Goal: Task Accomplishment & Management: Use online tool/utility

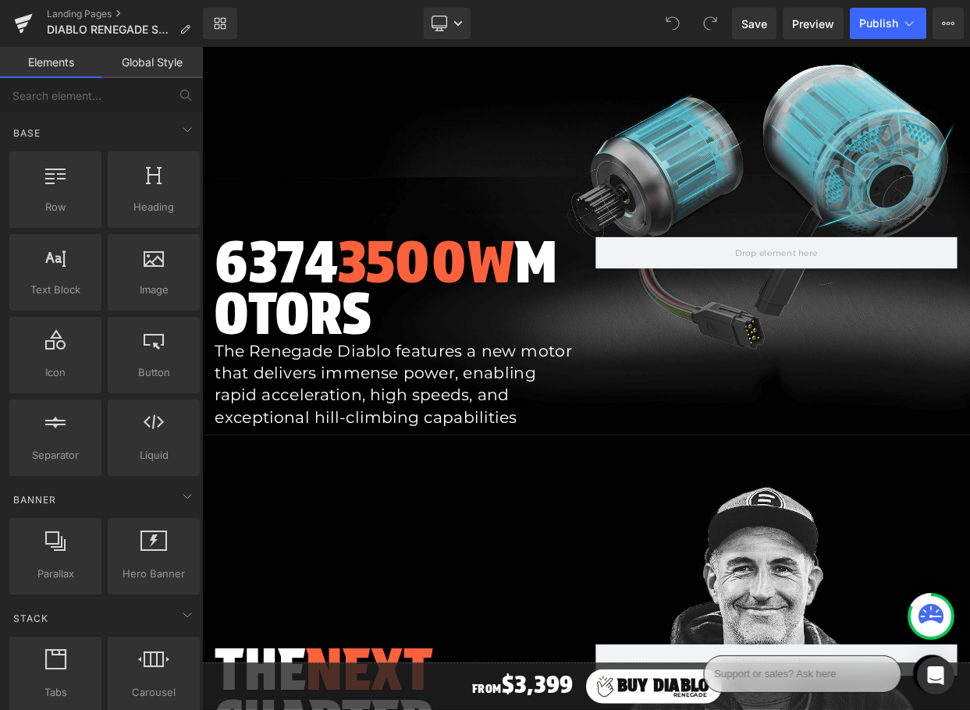
scroll to position [2053, 0]
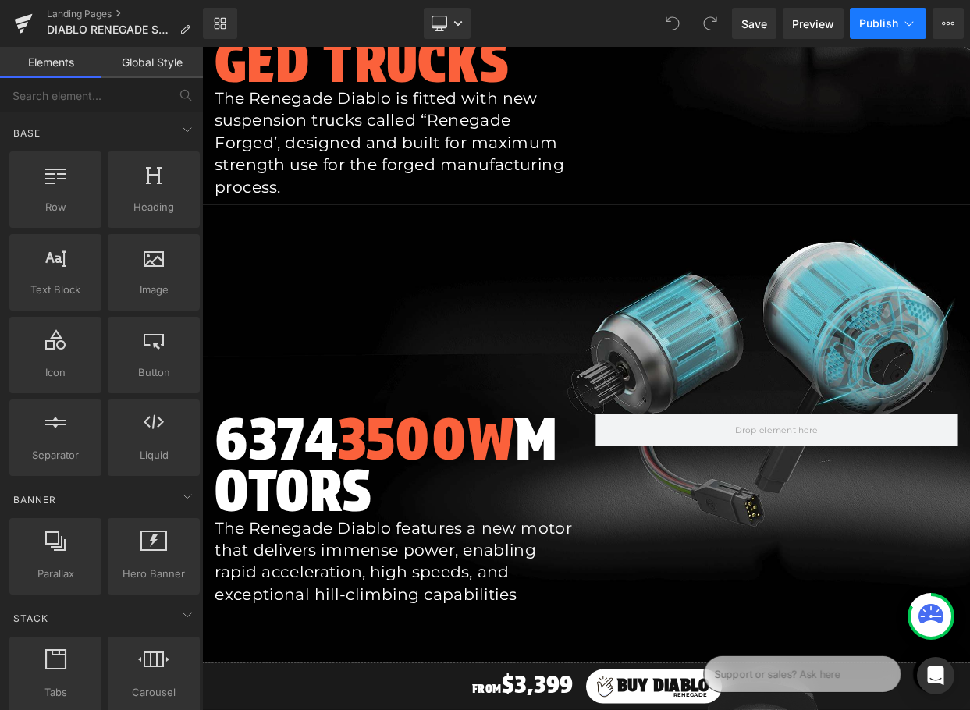
click at [888, 21] on span "Publish" at bounding box center [878, 23] width 39 height 12
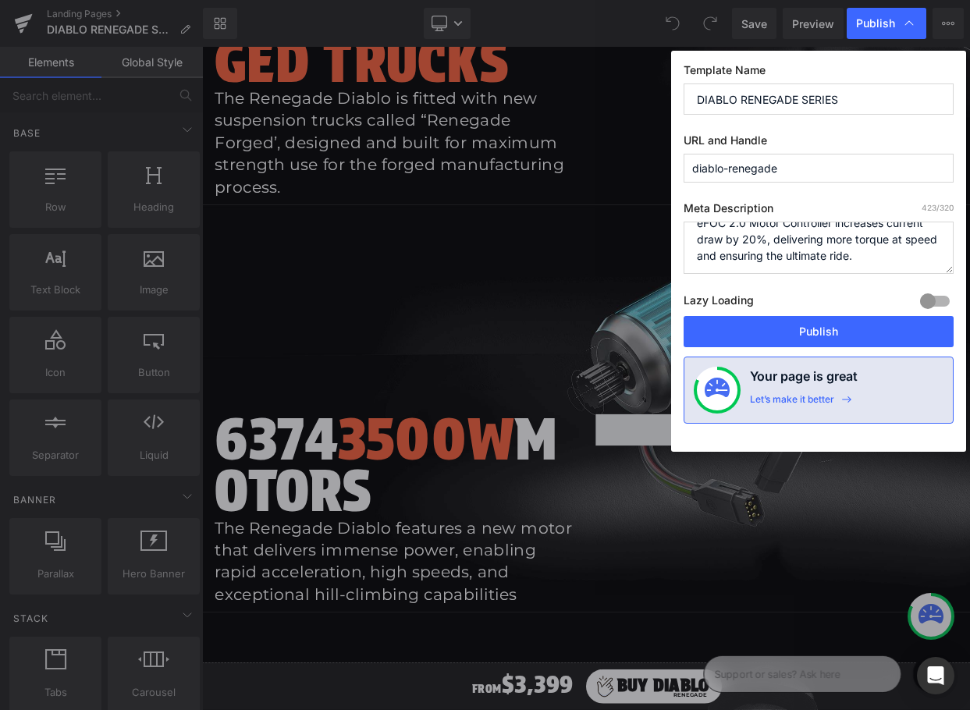
scroll to position [130, 0]
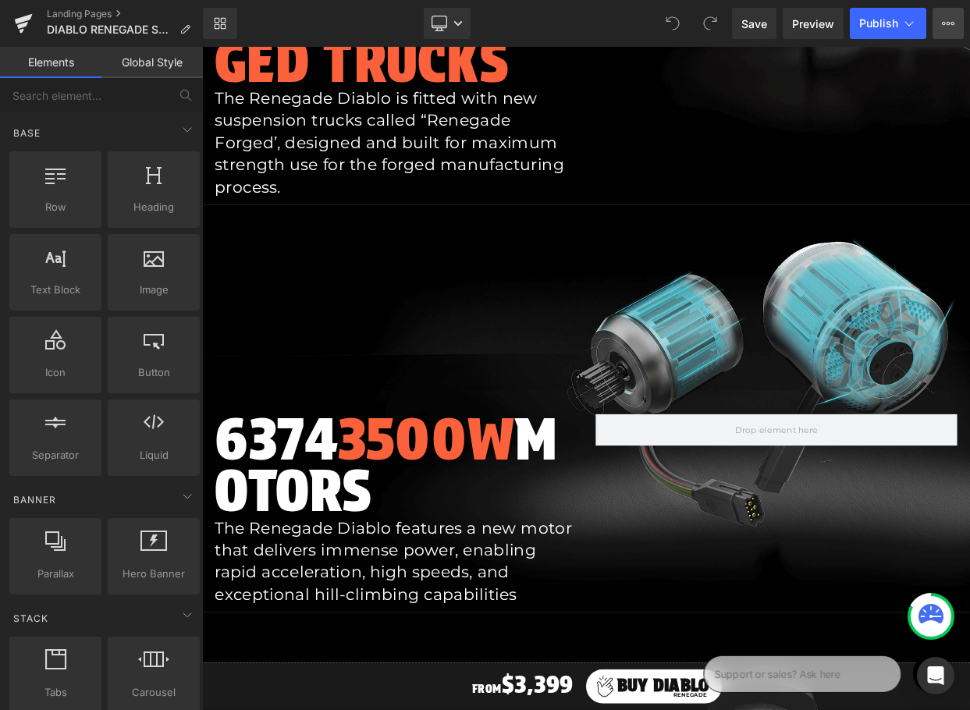
click at [948, 30] on button "View Live Page View with current Template Save Template to Library Schedule Pub…" at bounding box center [948, 23] width 31 height 31
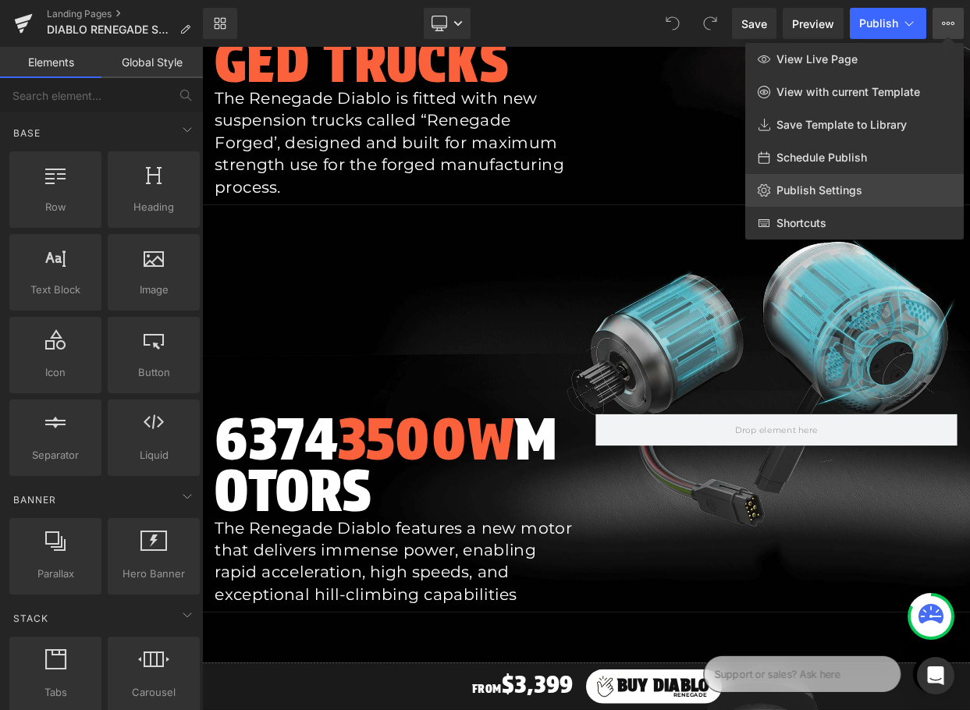
click at [843, 184] on span "Publish Settings" at bounding box center [820, 190] width 86 height 14
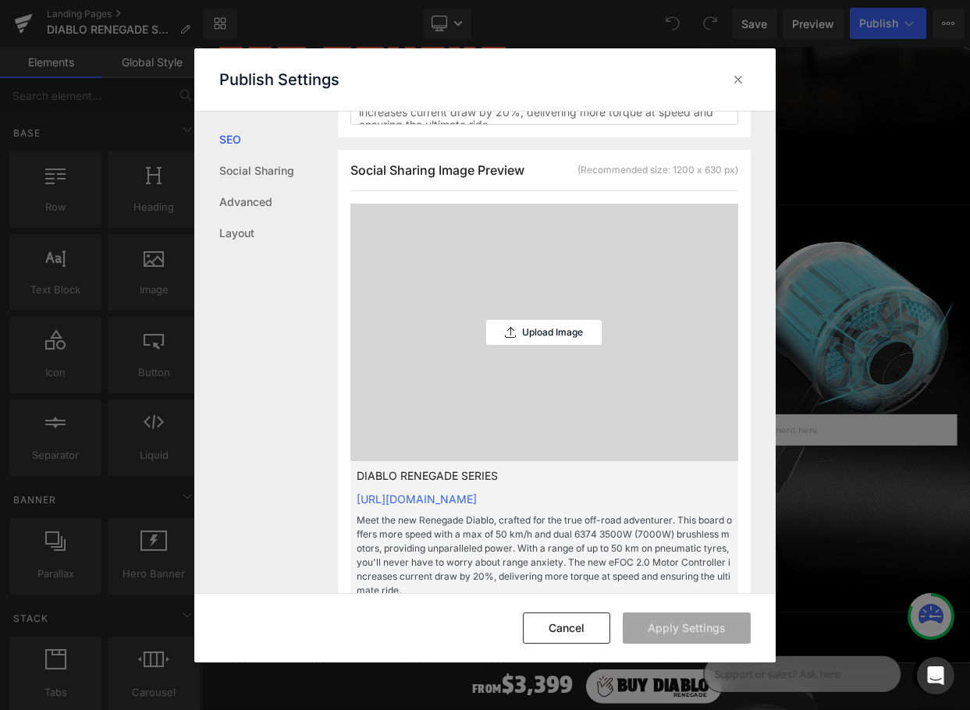
scroll to position [439, 0]
click at [528, 330] on p "Upload Image" at bounding box center [552, 333] width 61 height 11
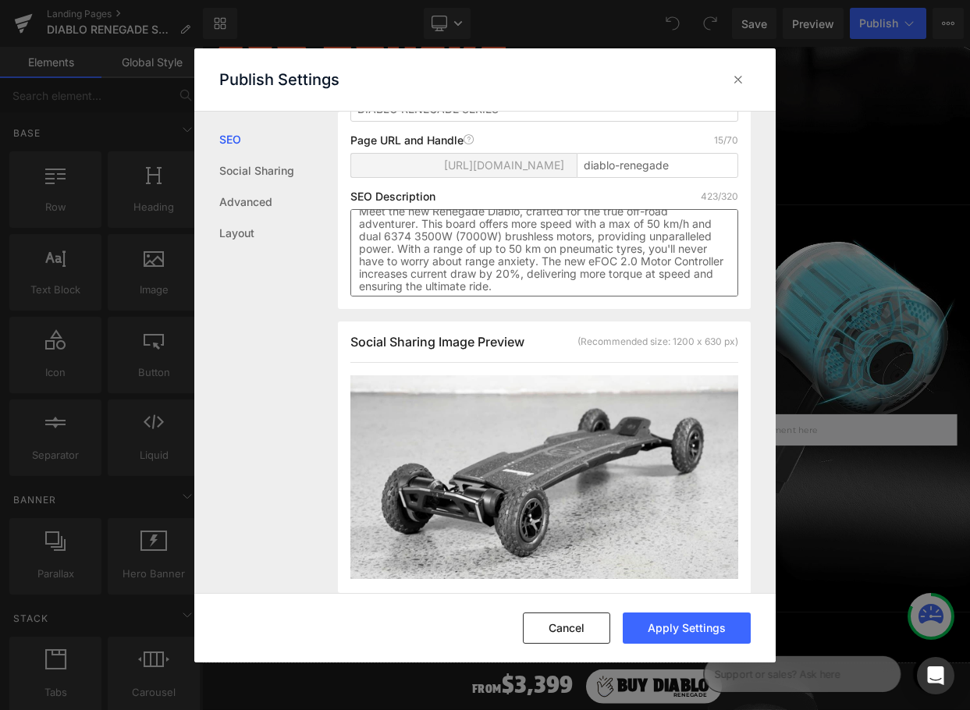
scroll to position [12, 0]
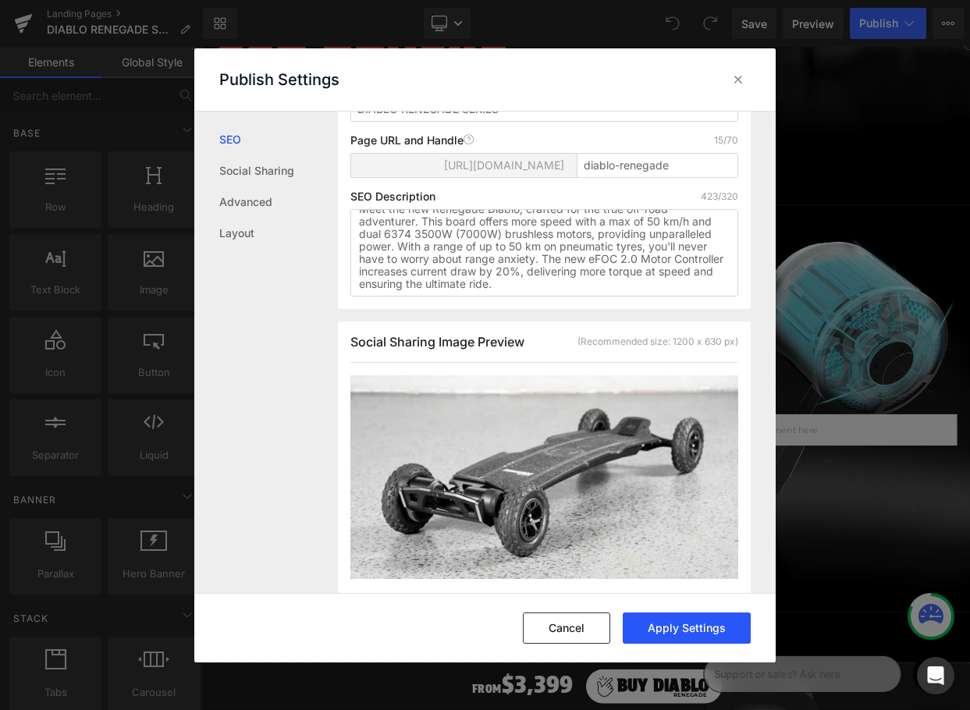
click at [657, 626] on button "Apply Settings" at bounding box center [687, 628] width 128 height 31
click at [236, 169] on link "Social Sharing" at bounding box center [278, 170] width 119 height 31
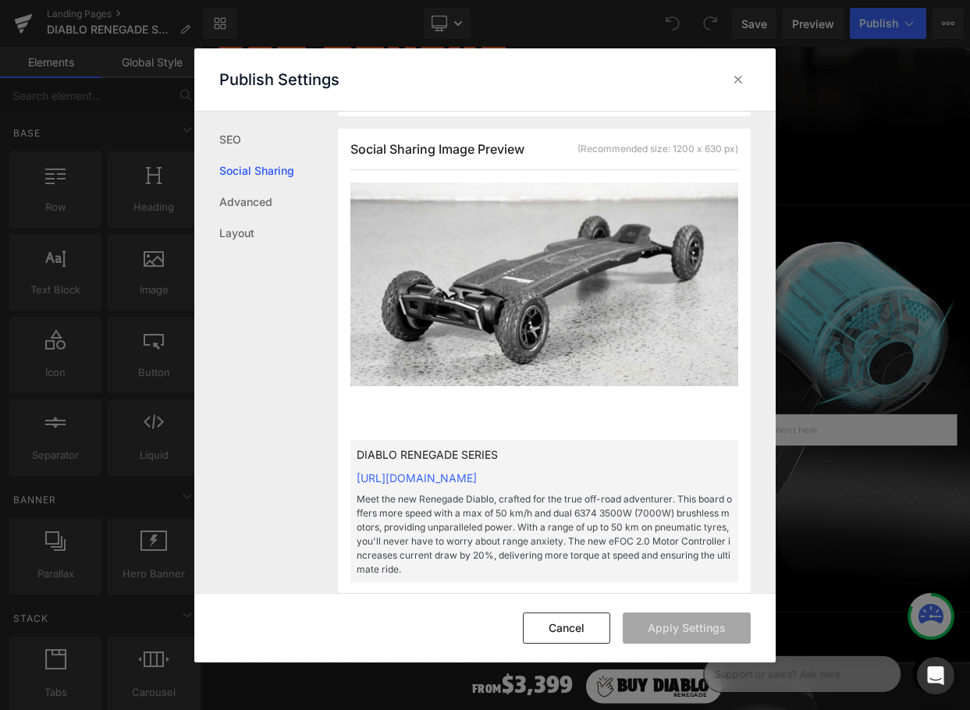
scroll to position [467, 0]
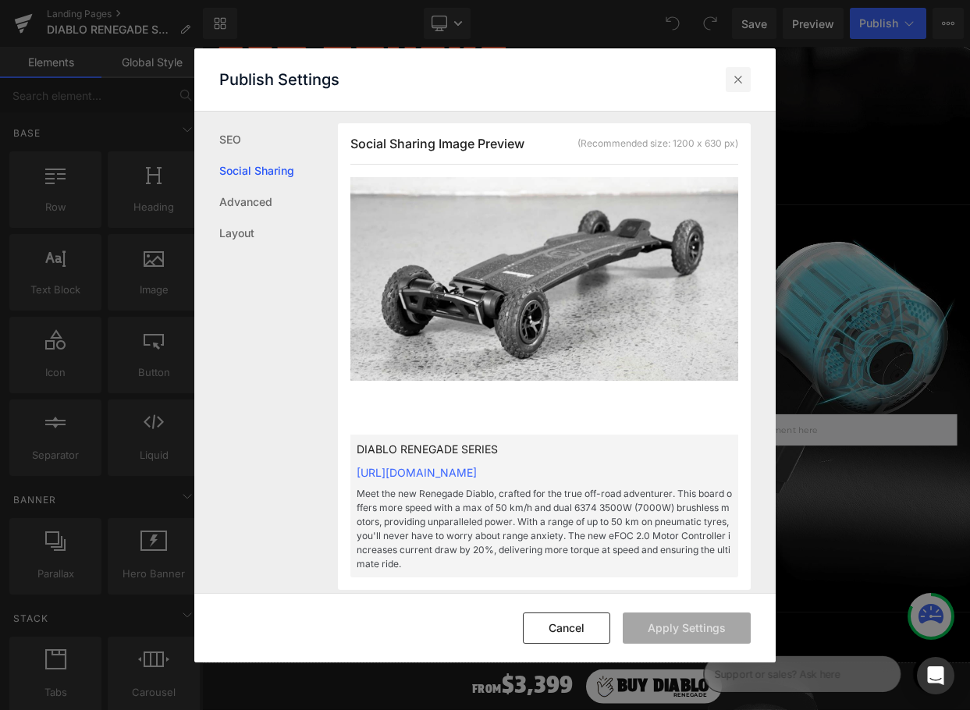
click at [740, 84] on icon at bounding box center [739, 80] width 16 height 16
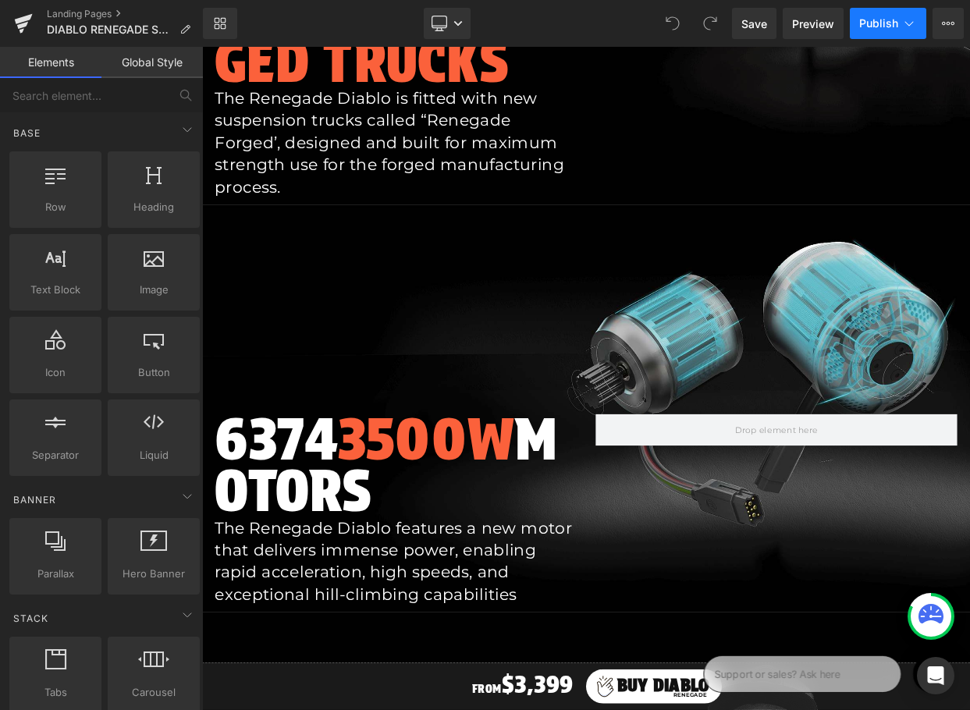
click at [881, 21] on span "Publish" at bounding box center [878, 23] width 39 height 12
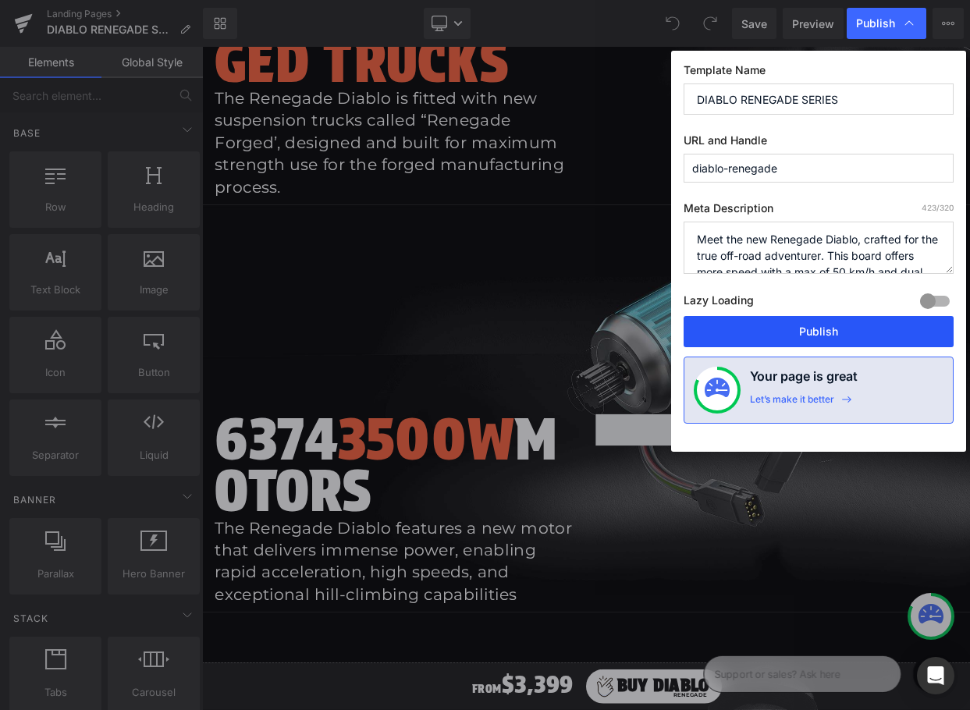
click at [807, 334] on button "Publish" at bounding box center [819, 331] width 270 height 31
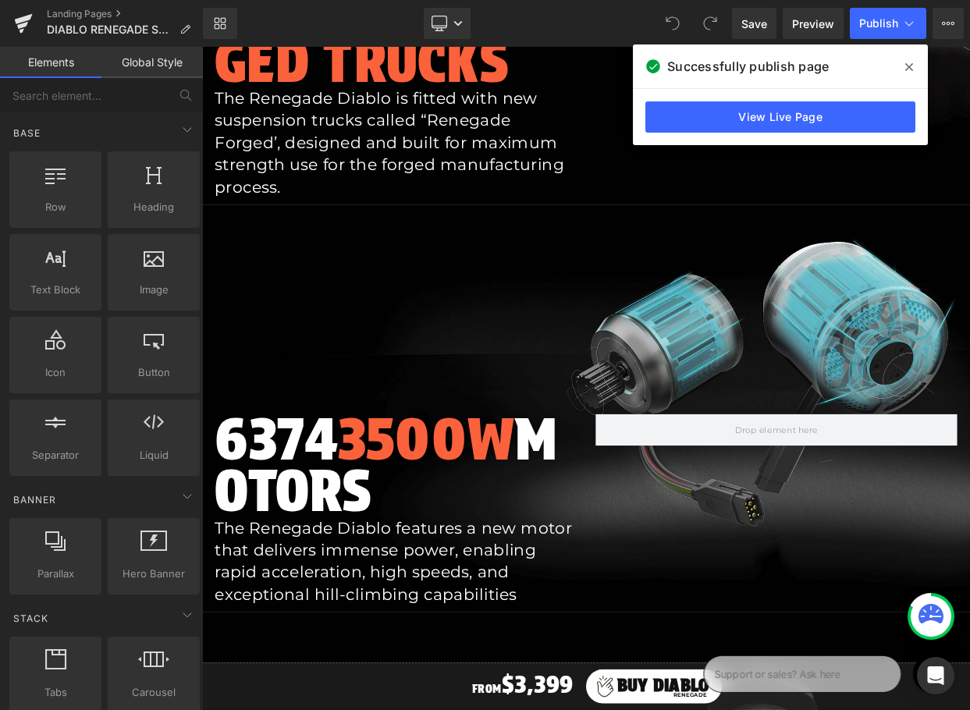
click at [907, 64] on icon at bounding box center [909, 67] width 8 height 12
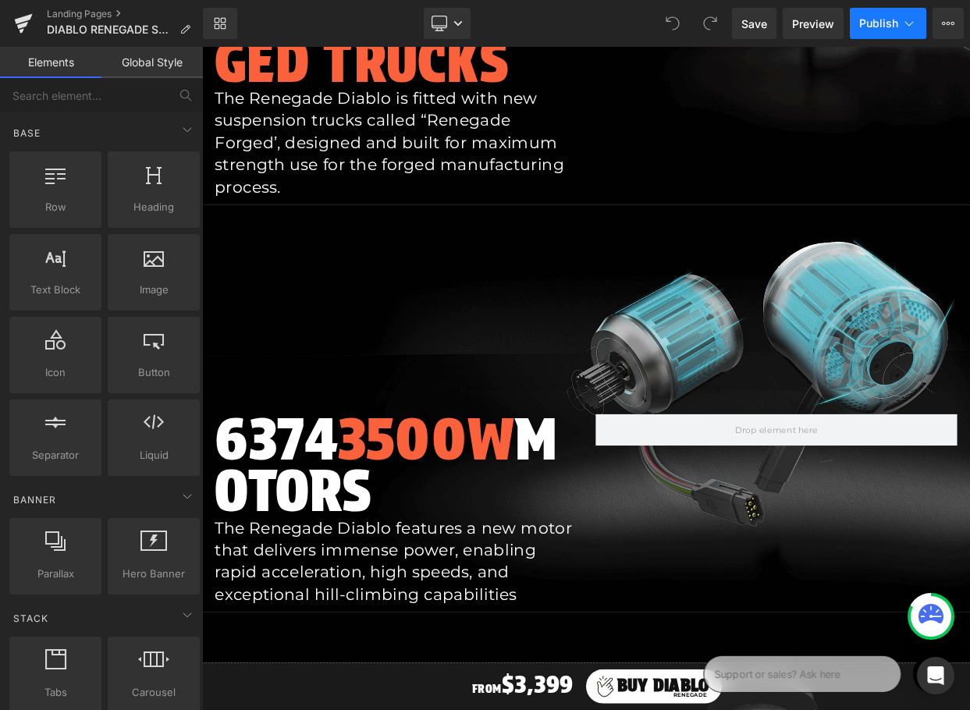
click at [878, 13] on button "Publish" at bounding box center [888, 23] width 76 height 31
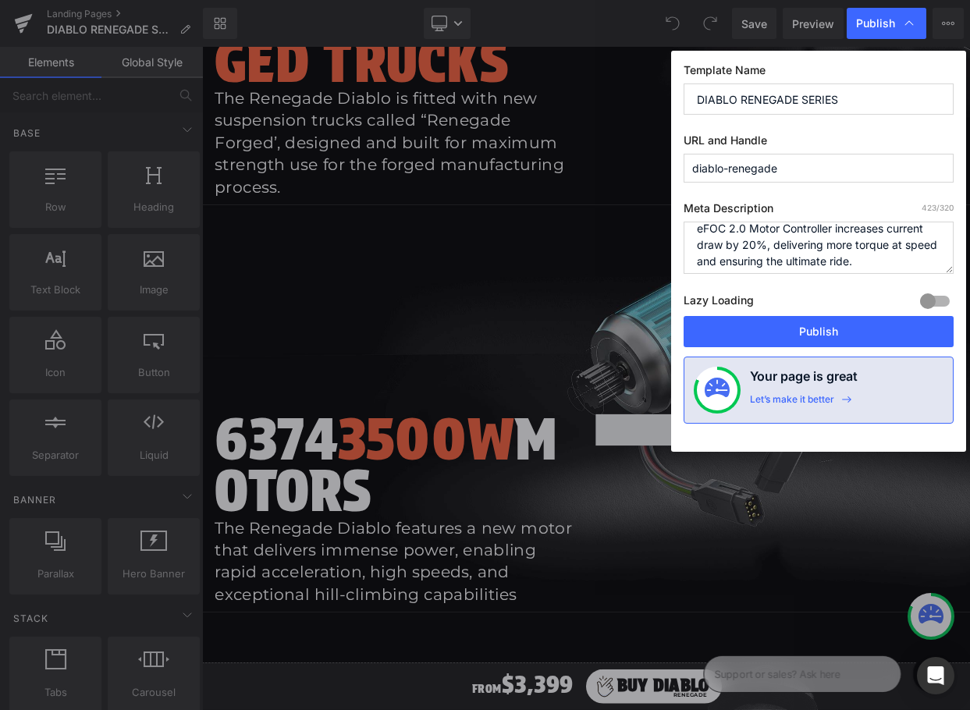
scroll to position [131, 0]
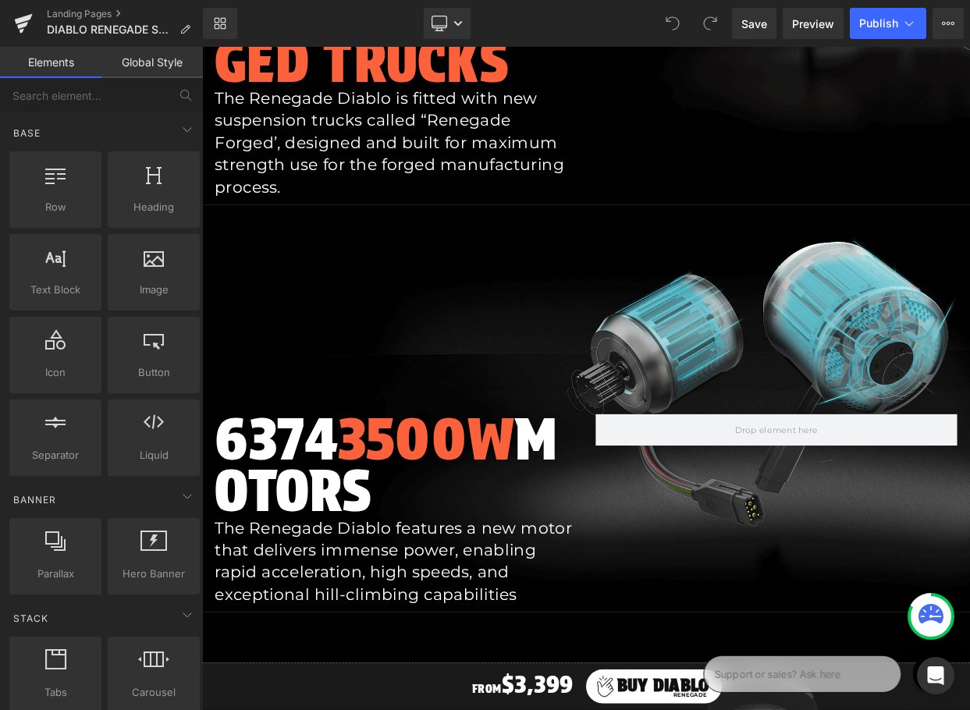
click at [336, 26] on div "Library Desktop Desktop Laptop Tablet Mobile Save Preview Publish Scheduled Vie…" at bounding box center [586, 23] width 767 height 31
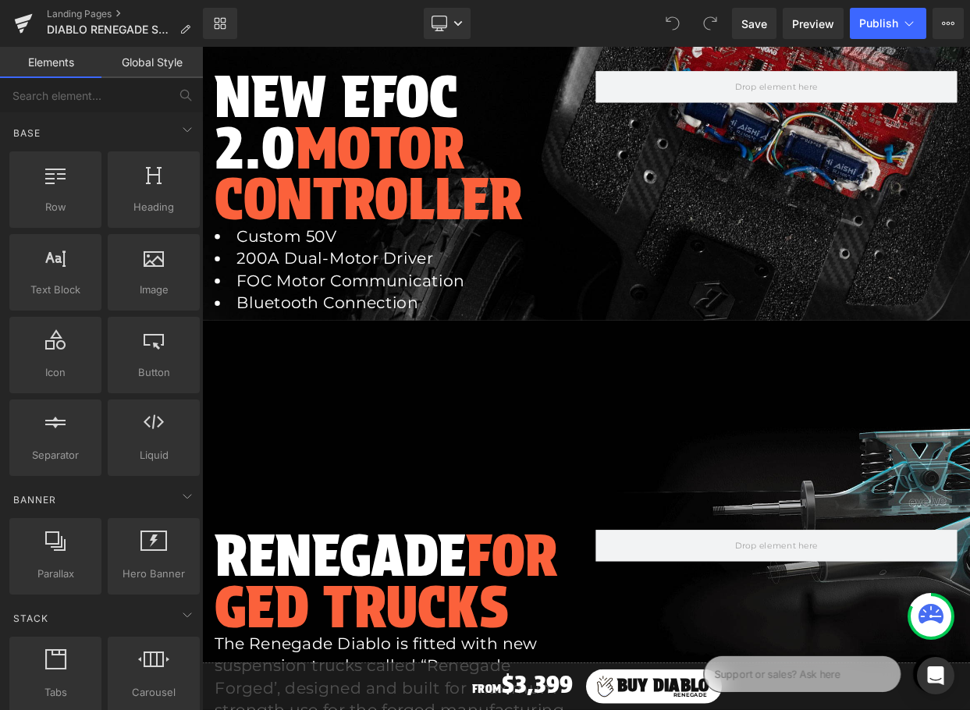
scroll to position [1358, 0]
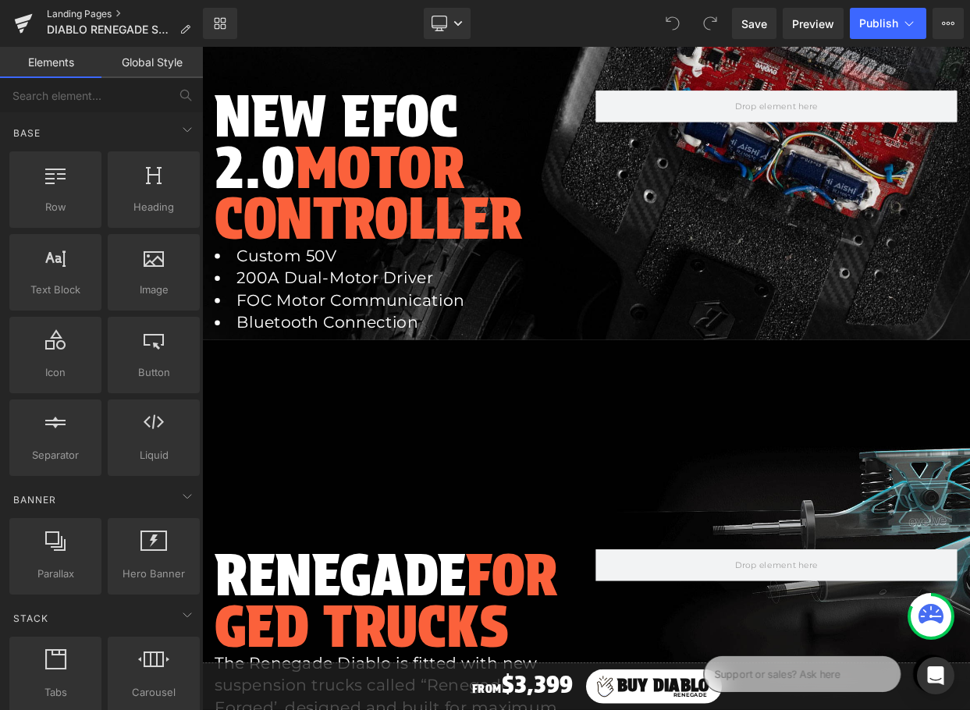
click at [71, 13] on link "Landing Pages" at bounding box center [125, 14] width 156 height 12
